Goal: Navigation & Orientation: Understand site structure

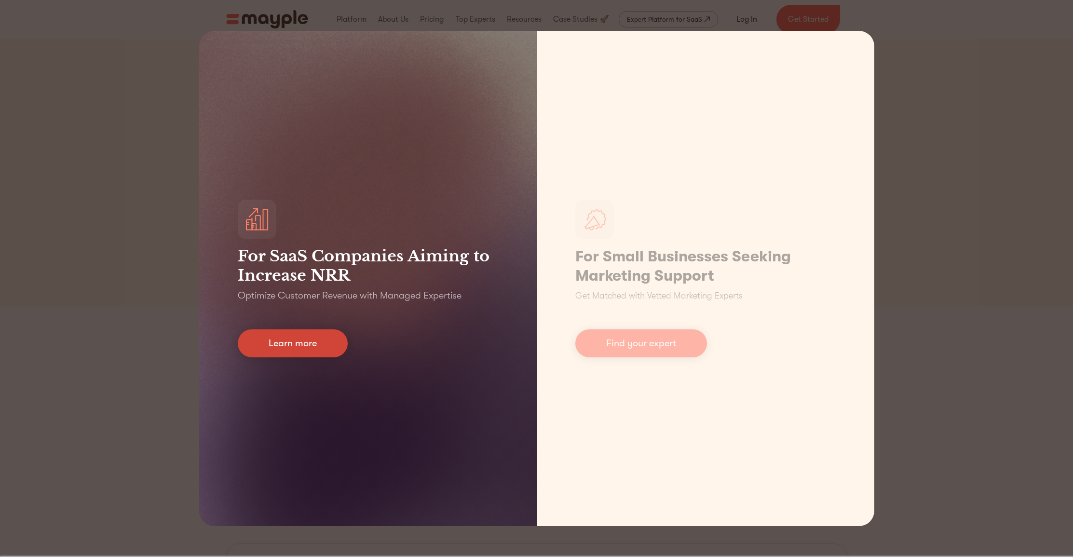
click at [266, 344] on link "Learn more" at bounding box center [293, 344] width 110 height 28
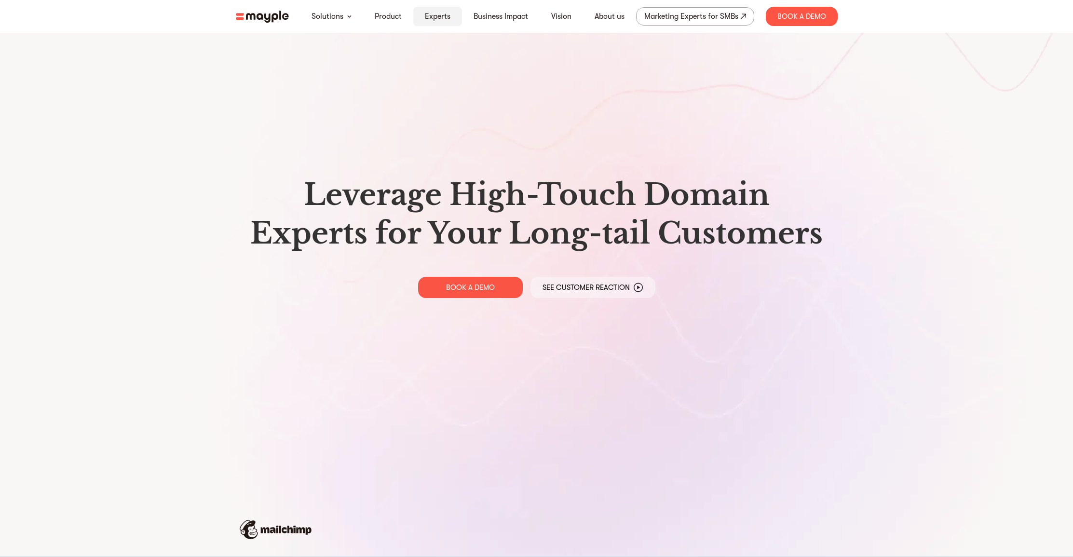
click at [429, 18] on link "Experts" at bounding box center [438, 17] width 26 height 12
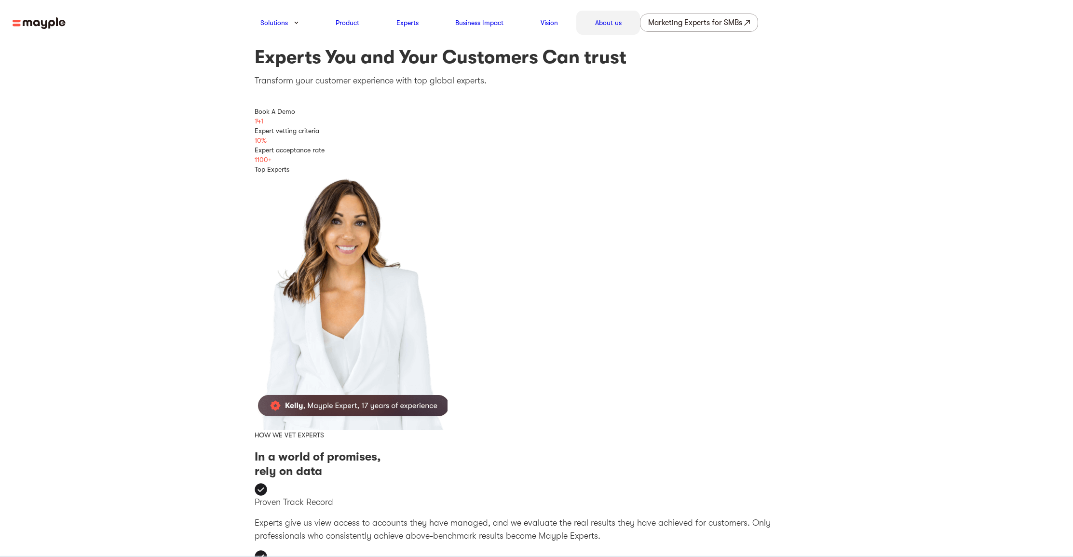
click at [614, 24] on link "About us" at bounding box center [608, 23] width 27 height 12
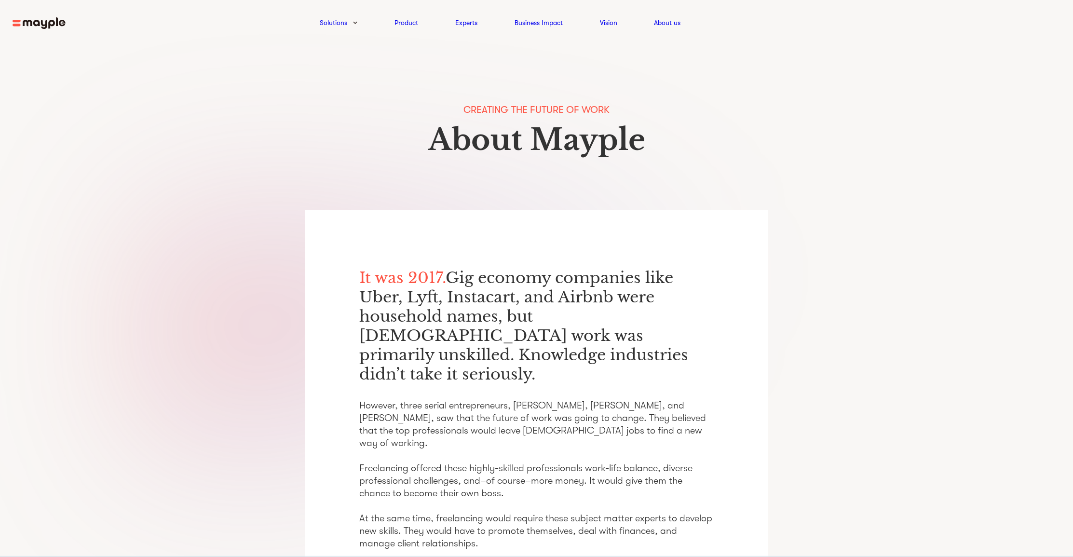
click at [25, 28] on img at bounding box center [39, 23] width 53 height 12
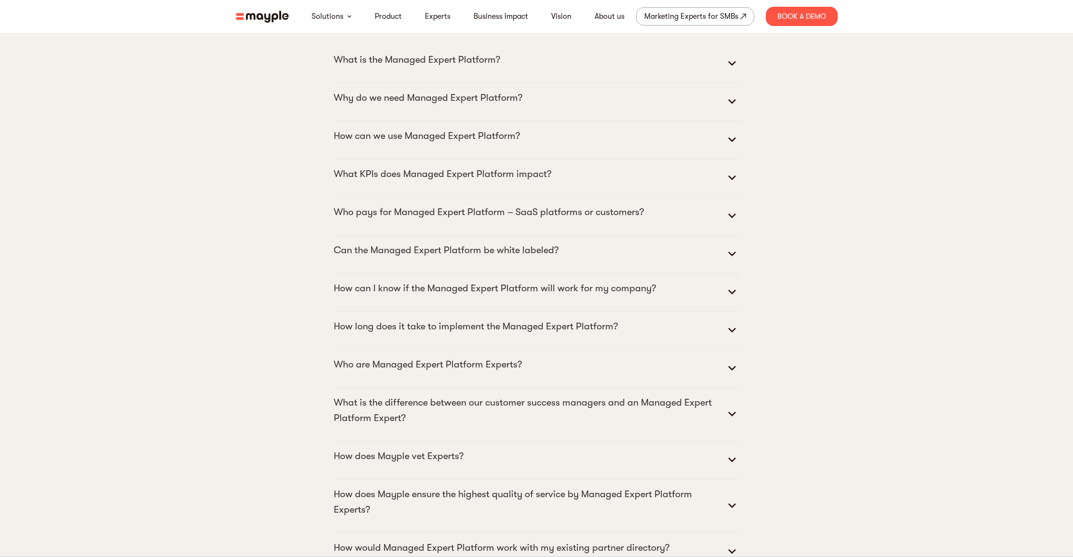
scroll to position [4939, 0]
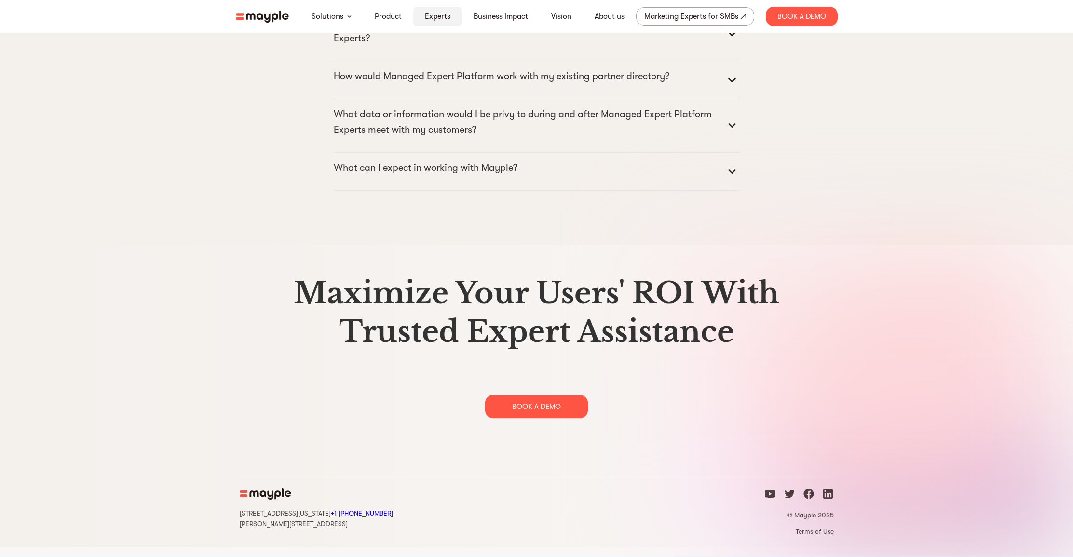
click at [439, 12] on link "Experts" at bounding box center [438, 17] width 26 height 12
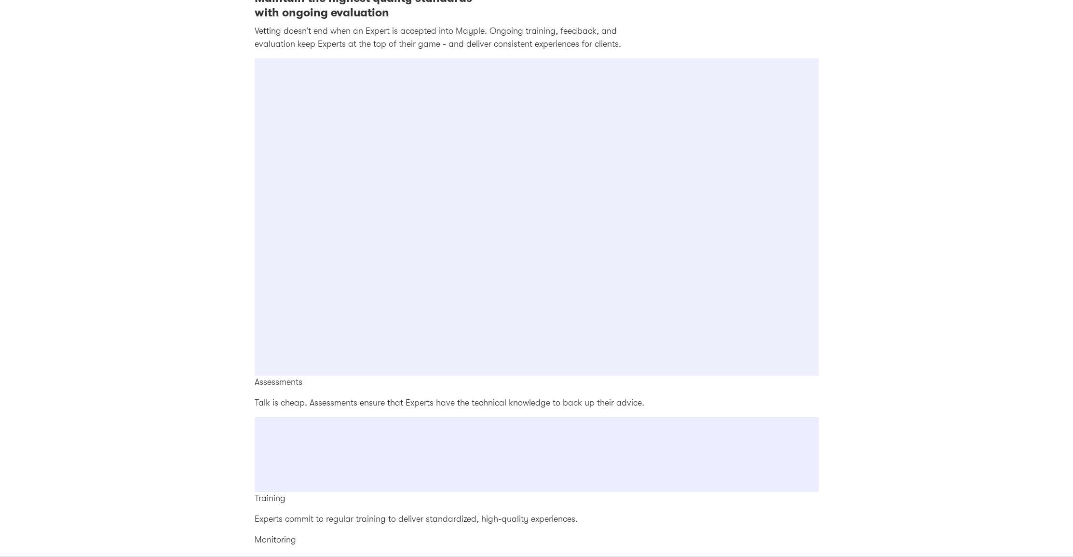
scroll to position [1726, 0]
